Goal: Use online tool/utility: Utilize a website feature to perform a specific function

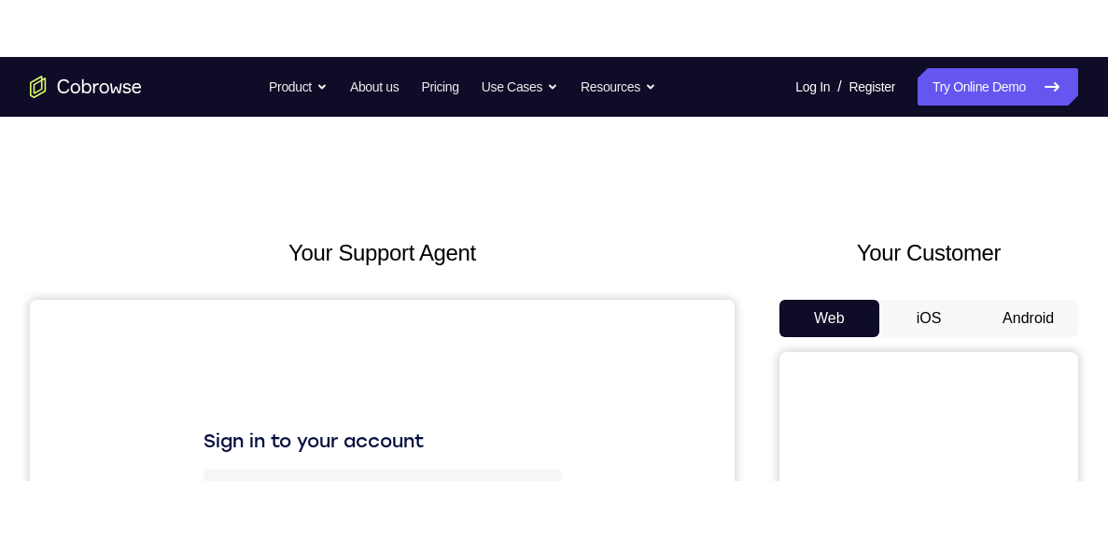
scroll to position [148, 0]
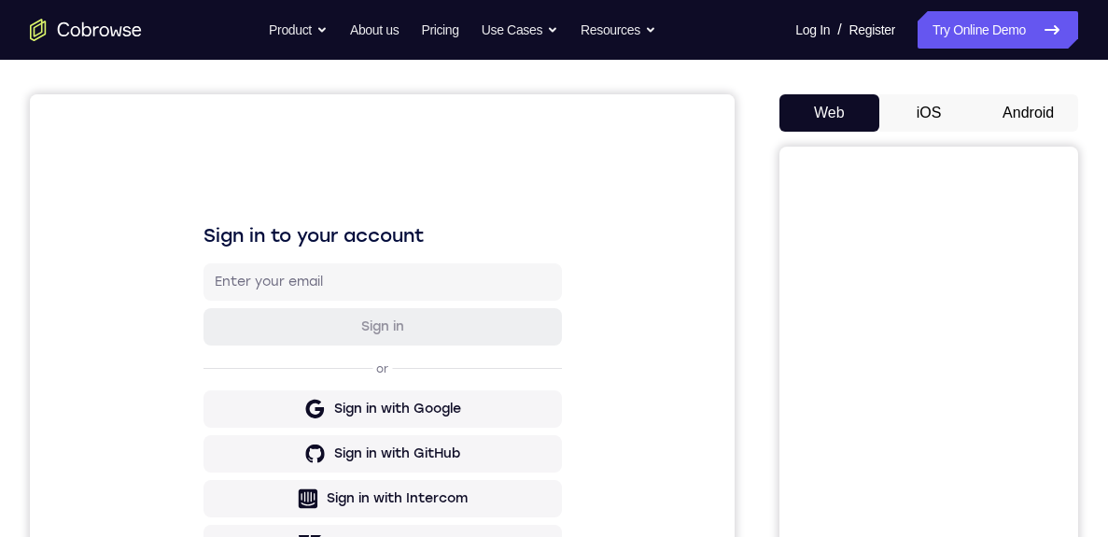
click at [1025, 117] on button "Android" at bounding box center [1028, 112] width 100 height 37
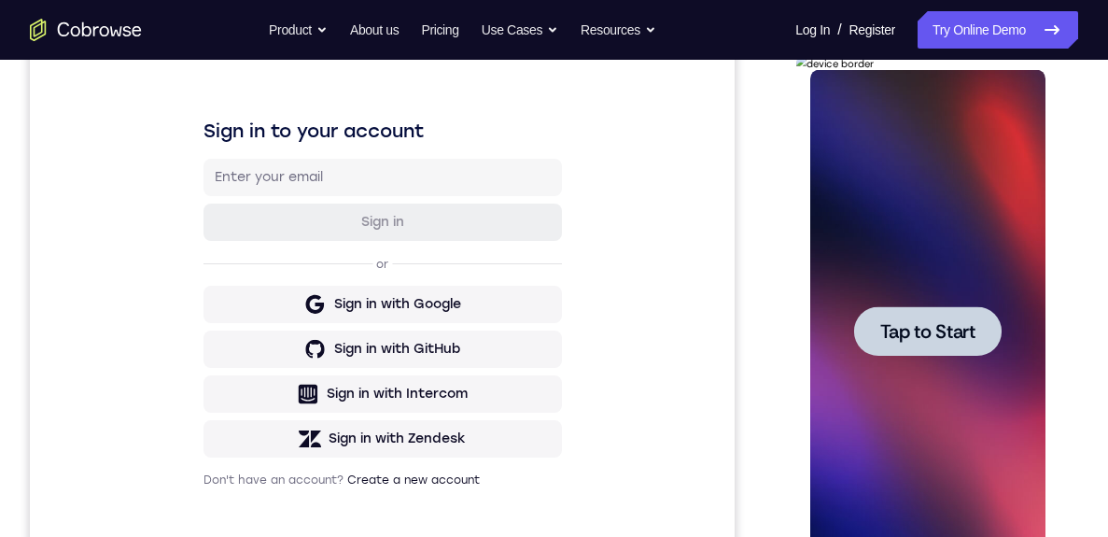
scroll to position [272, 0]
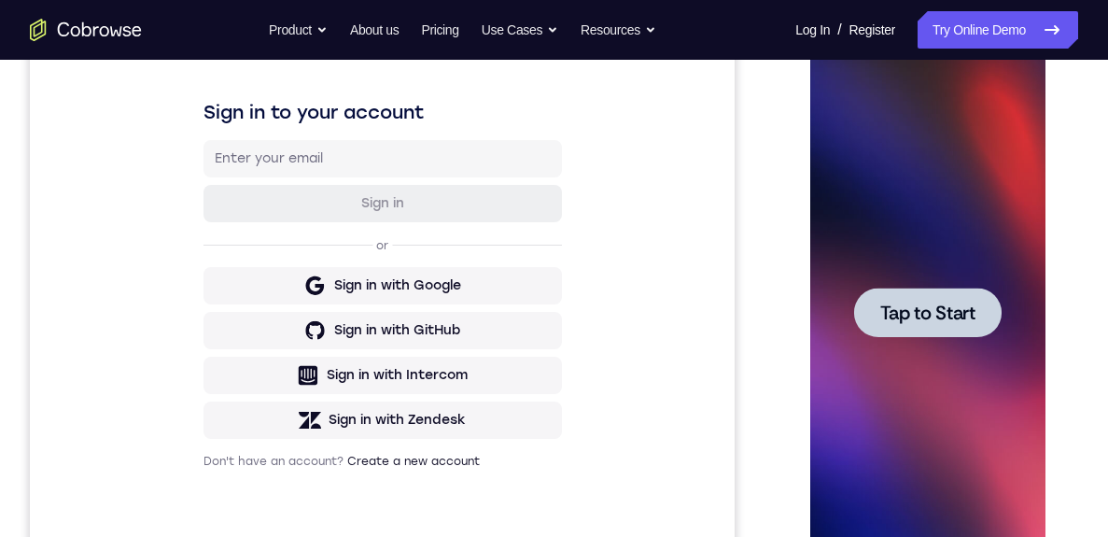
click at [915, 303] on span "Tap to Start" at bounding box center [926, 312] width 95 height 19
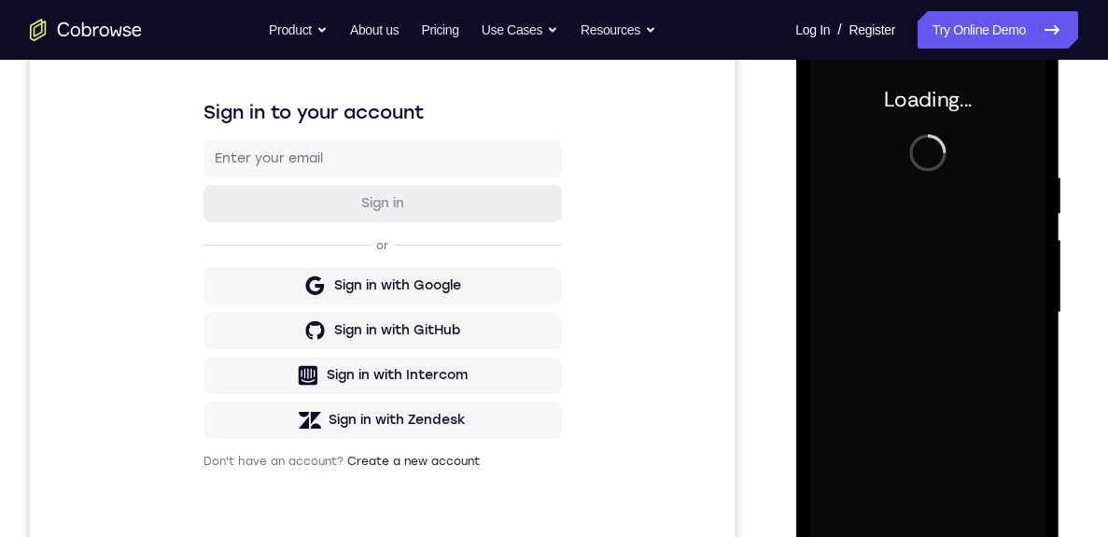
scroll to position [351, 0]
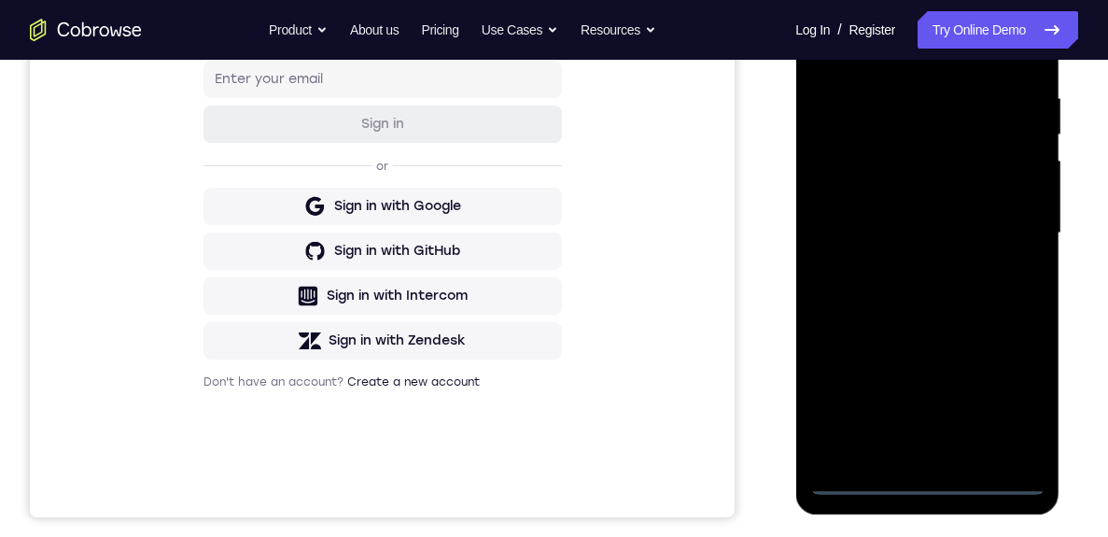
click at [927, 423] on div at bounding box center [926, 233] width 235 height 523
drag, startPoint x: 911, startPoint y: 296, endPoint x: 858, endPoint y: 75, distance: 227.4
click at [858, 75] on div at bounding box center [926, 233] width 235 height 523
click at [860, 214] on div at bounding box center [926, 233] width 235 height 523
click at [945, 246] on div at bounding box center [926, 233] width 235 height 523
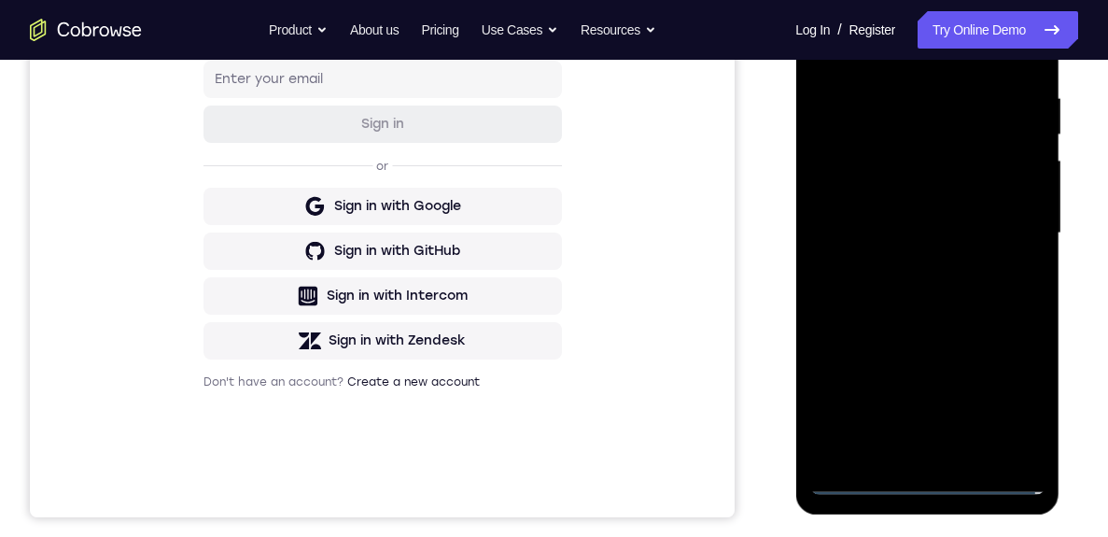
click at [944, 423] on div at bounding box center [926, 233] width 235 height 523
click at [938, 423] on div at bounding box center [926, 233] width 235 height 523
click at [1008, 242] on div at bounding box center [926, 233] width 235 height 523
click at [941, 159] on div at bounding box center [926, 233] width 235 height 523
click at [943, 105] on div at bounding box center [926, 233] width 235 height 523
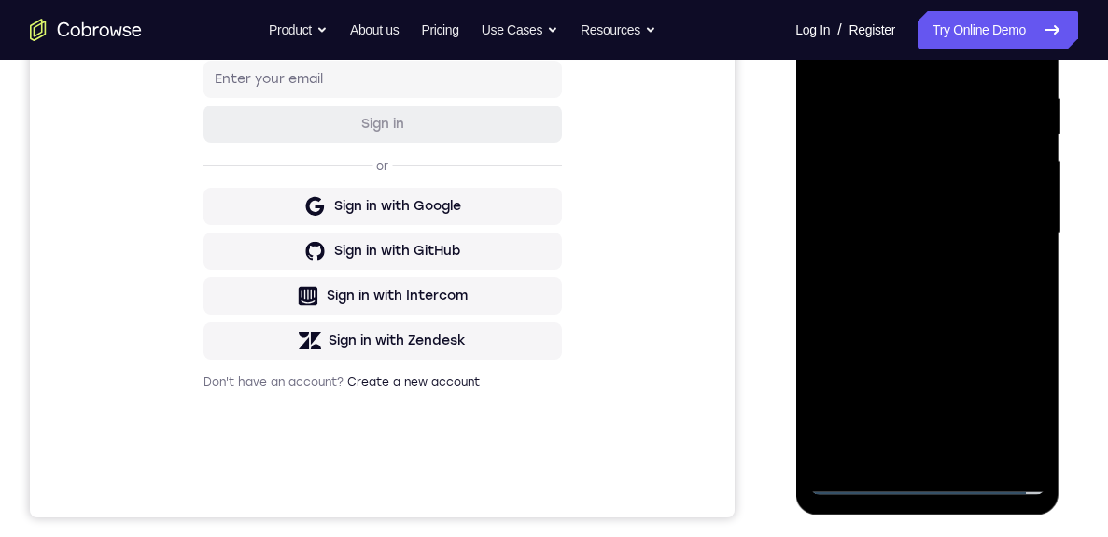
click at [881, 152] on div at bounding box center [926, 233] width 235 height 523
click at [1003, 279] on div at bounding box center [926, 233] width 235 height 523
click at [995, 423] on div at bounding box center [926, 233] width 235 height 523
click at [1005, 423] on div at bounding box center [926, 233] width 235 height 523
click at [922, 423] on div at bounding box center [926, 233] width 235 height 523
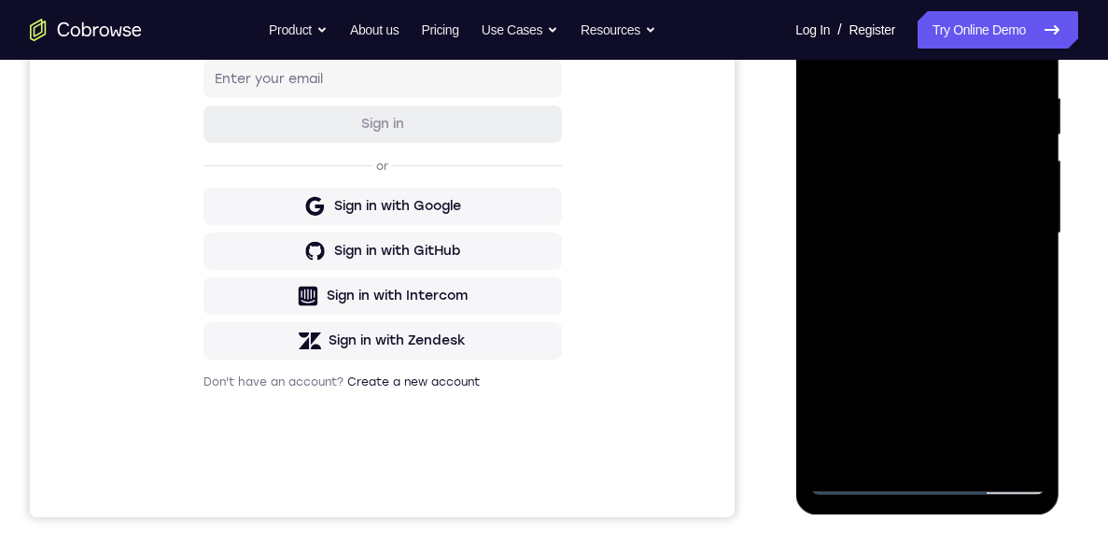
click at [1015, 225] on div at bounding box center [926, 233] width 235 height 523
click at [977, 123] on div at bounding box center [926, 233] width 235 height 523
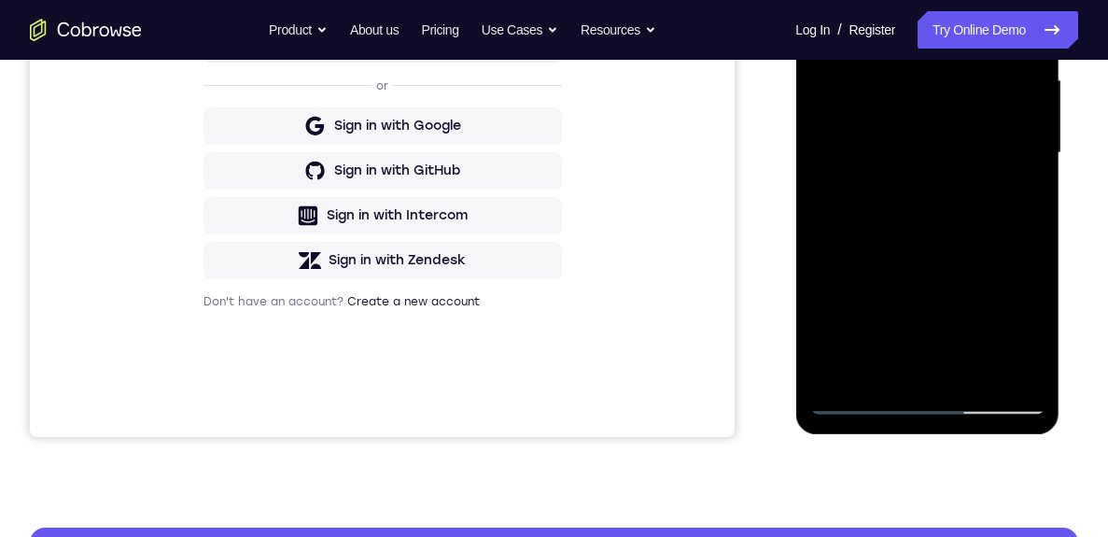
click at [862, 314] on div at bounding box center [926, 153] width 235 height 523
click at [1003, 0] on div at bounding box center [926, 153] width 235 height 523
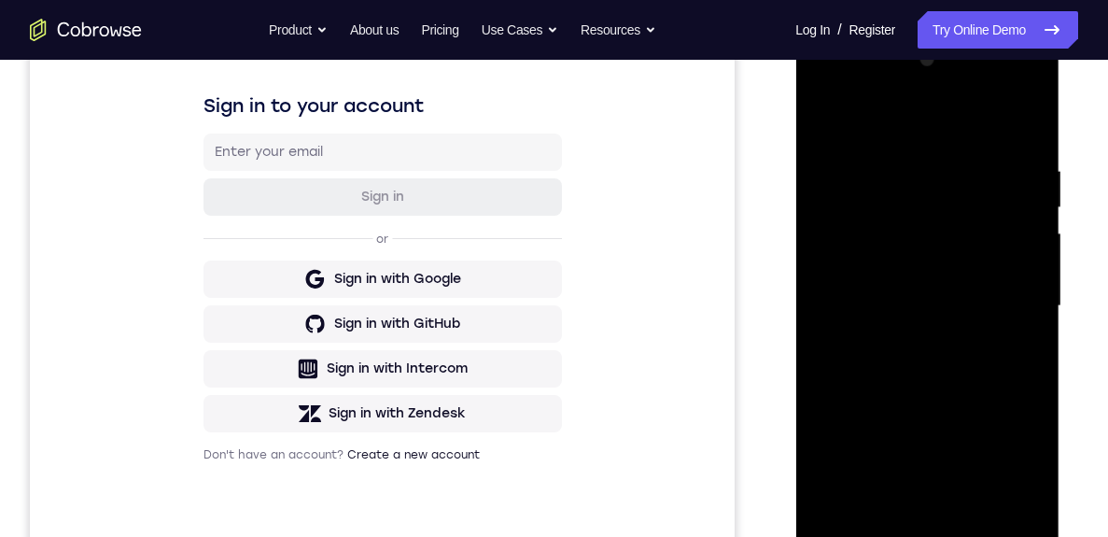
scroll to position [262, 0]
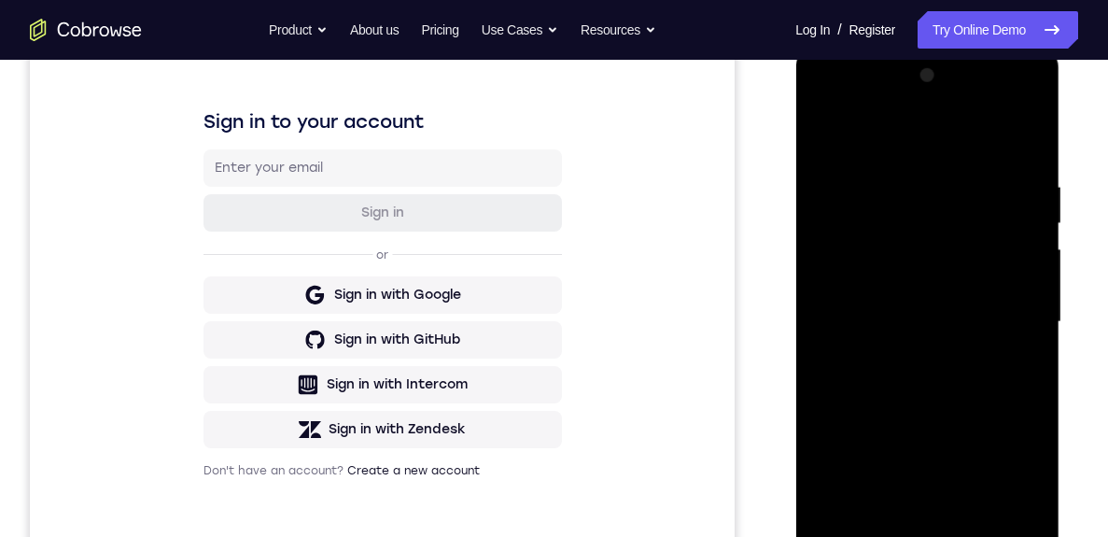
click at [819, 105] on div at bounding box center [926, 322] width 235 height 523
click at [994, 423] on div at bounding box center [926, 322] width 235 height 523
click at [889, 210] on div at bounding box center [926, 322] width 235 height 523
click at [883, 202] on div at bounding box center [926, 322] width 235 height 523
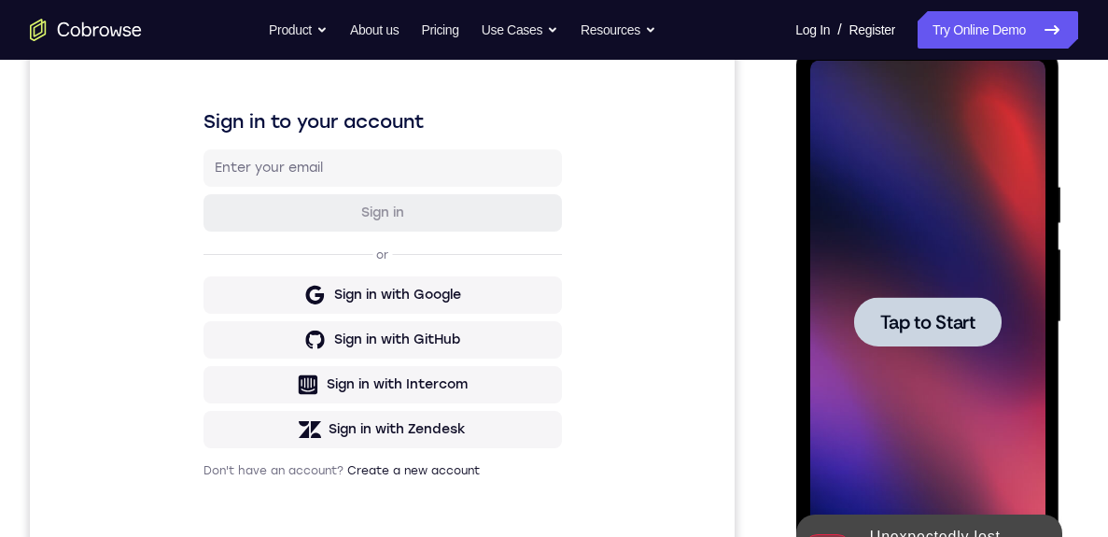
click at [927, 326] on span "Tap to Start" at bounding box center [926, 322] width 95 height 19
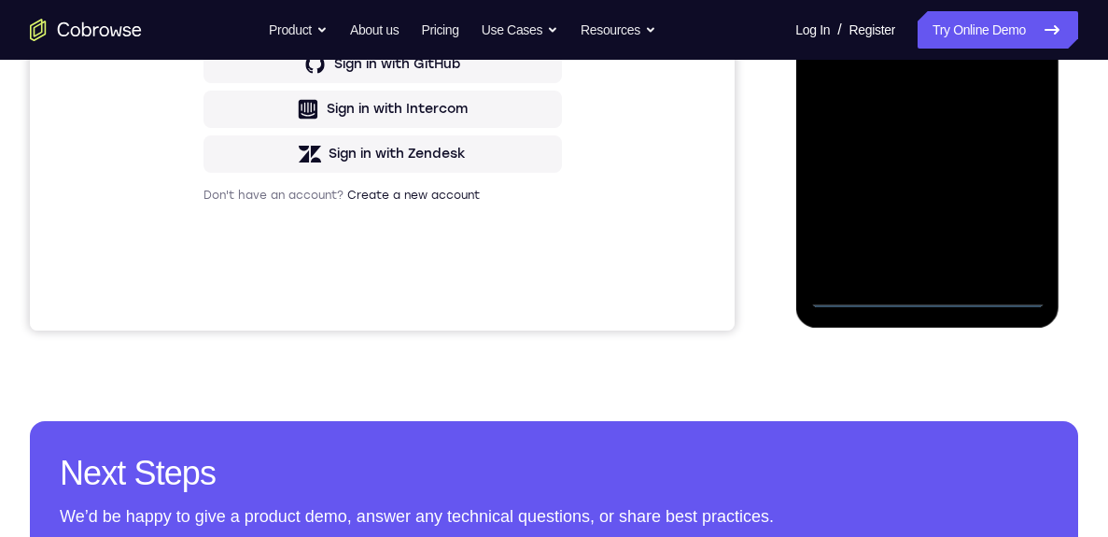
scroll to position [467, 0]
